Goal: Navigation & Orientation: Find specific page/section

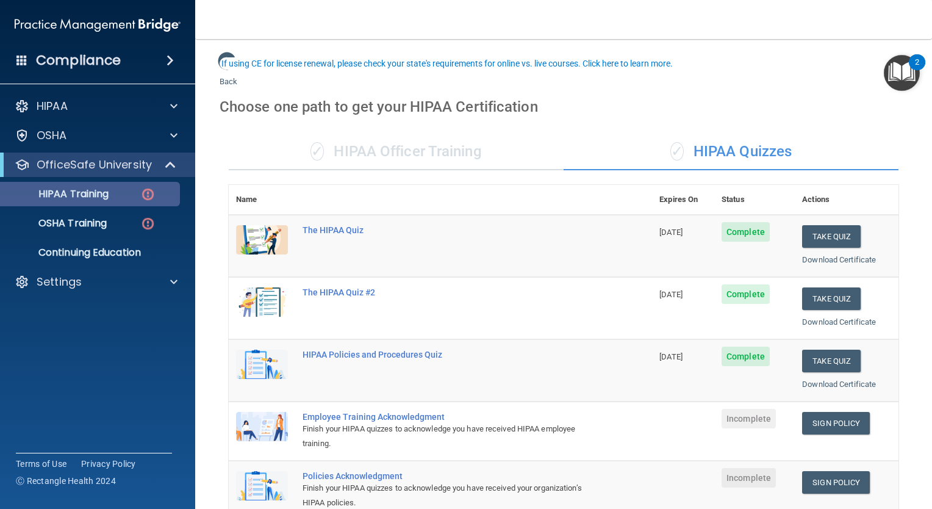
scroll to position [61, 0]
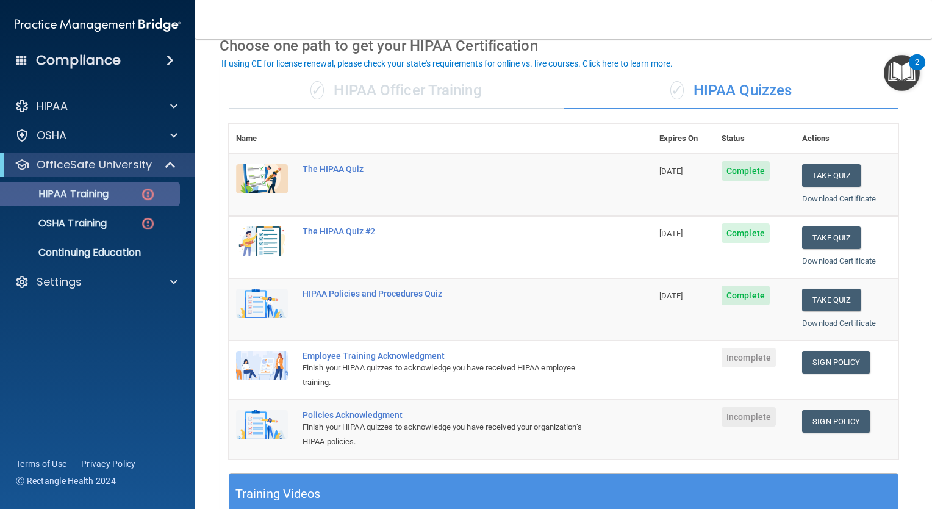
click at [93, 198] on p "HIPAA Training" at bounding box center [58, 194] width 101 height 12
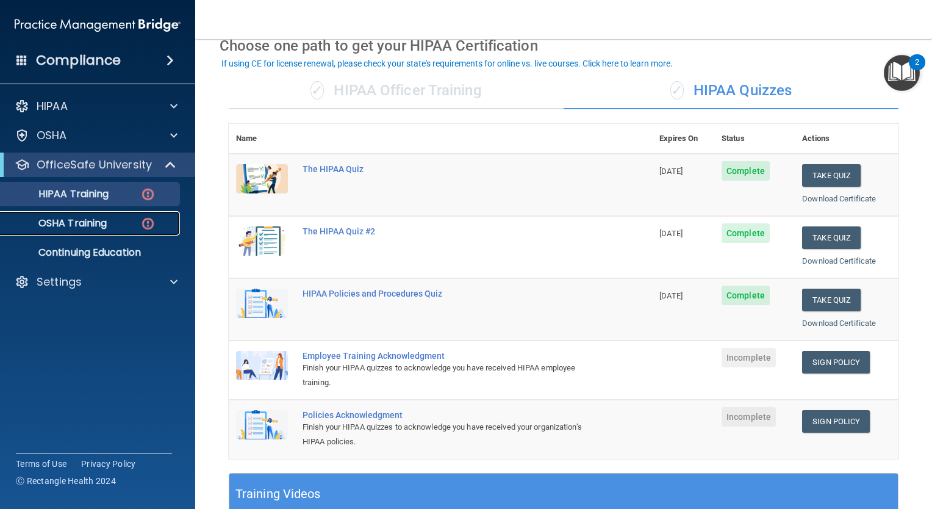
click at [93, 218] on p "OSHA Training" at bounding box center [57, 223] width 99 height 12
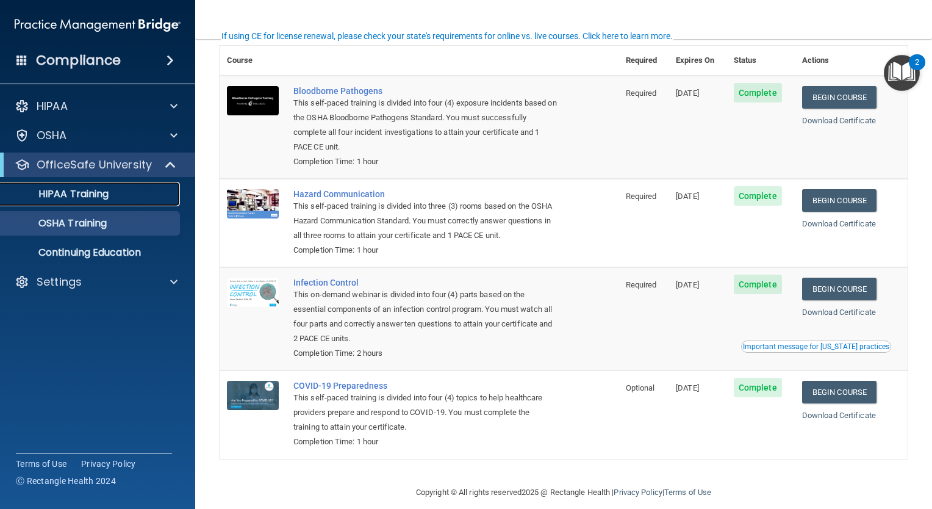
click at [91, 194] on p "HIPAA Training" at bounding box center [58, 194] width 101 height 12
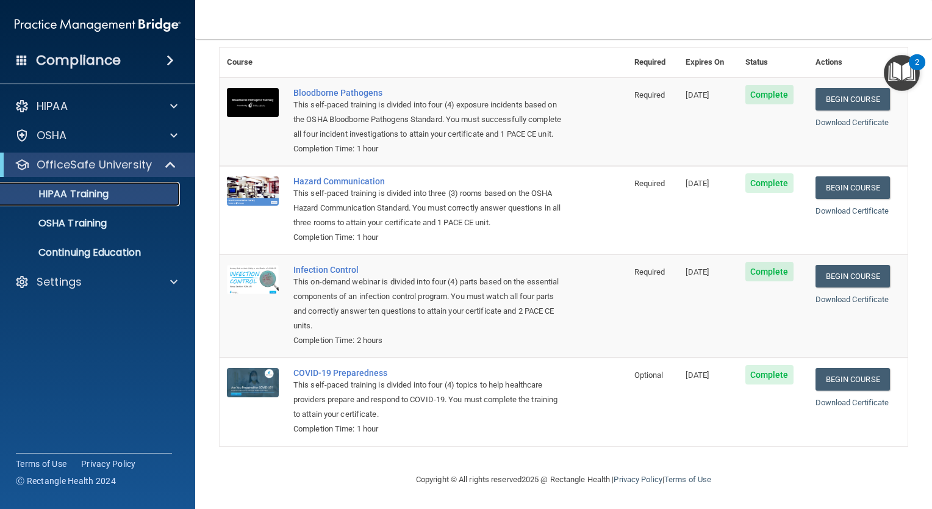
scroll to position [392, 0]
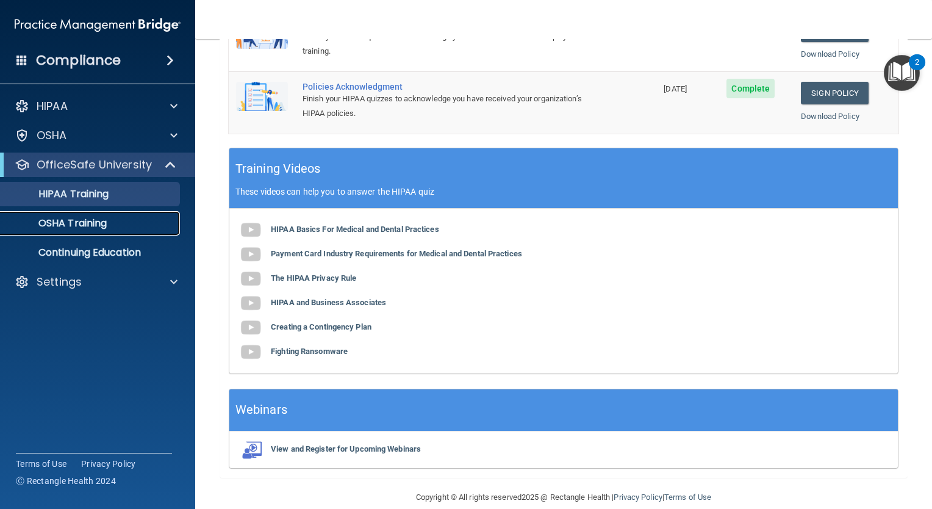
click at [85, 221] on p "OSHA Training" at bounding box center [57, 223] width 99 height 12
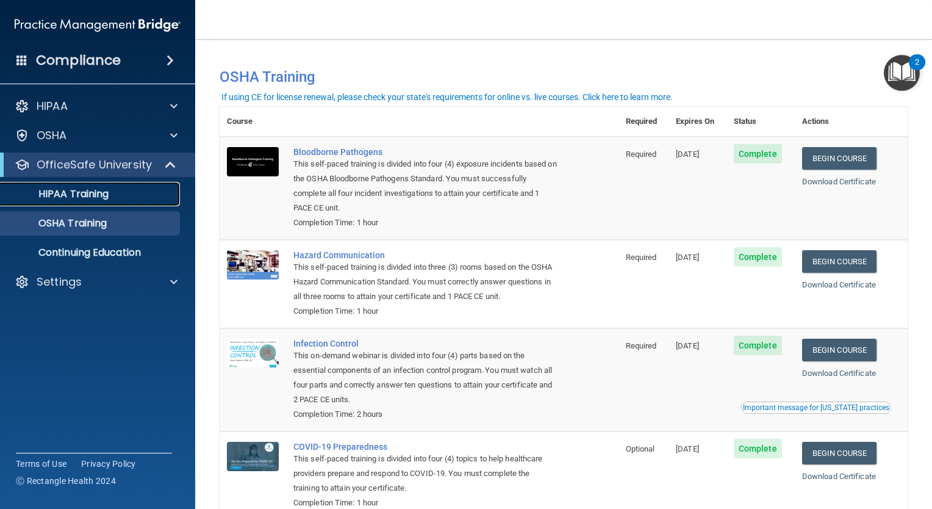
click at [96, 193] on p "HIPAA Training" at bounding box center [58, 194] width 101 height 12
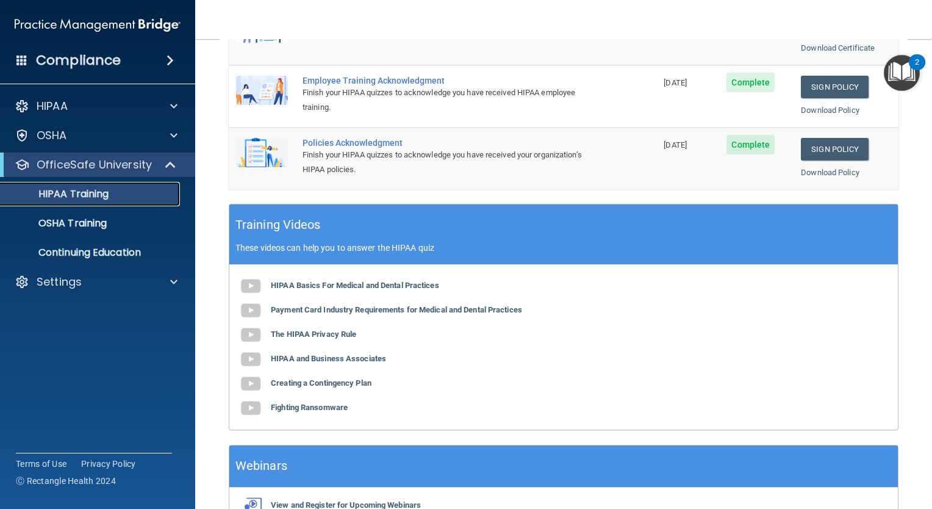
scroll to position [407, 0]
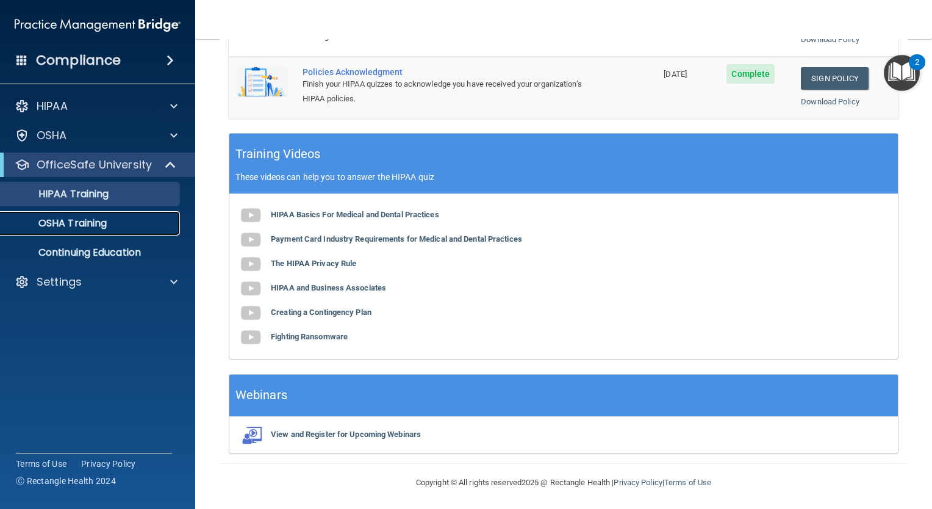
click at [78, 223] on p "OSHA Training" at bounding box center [57, 223] width 99 height 12
